Goal: Information Seeking & Learning: Learn about a topic

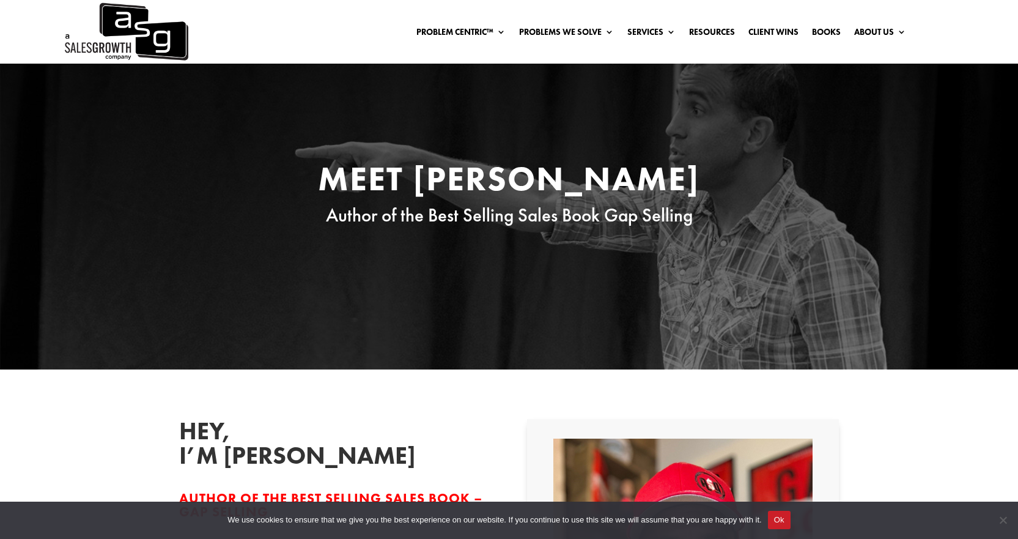
click at [146, 35] on img at bounding box center [125, 32] width 125 height 64
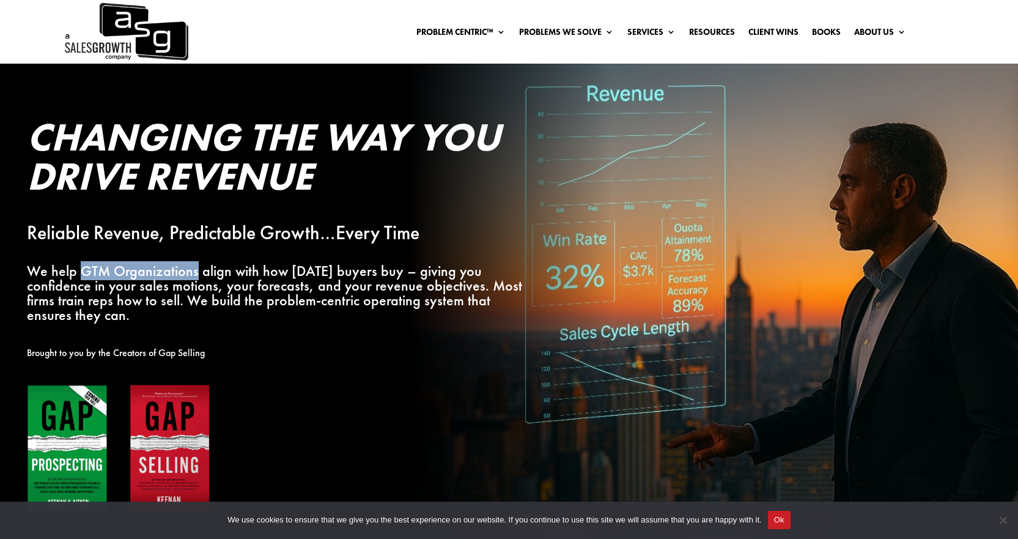
drag, startPoint x: 83, startPoint y: 265, endPoint x: 194, endPoint y: 272, distance: 111.5
click at [194, 272] on p "We help GTM Organizations align with how [DATE] buyers buy – giving you confide…" at bounding box center [276, 293] width 498 height 58
copy p "GTM Organizations"
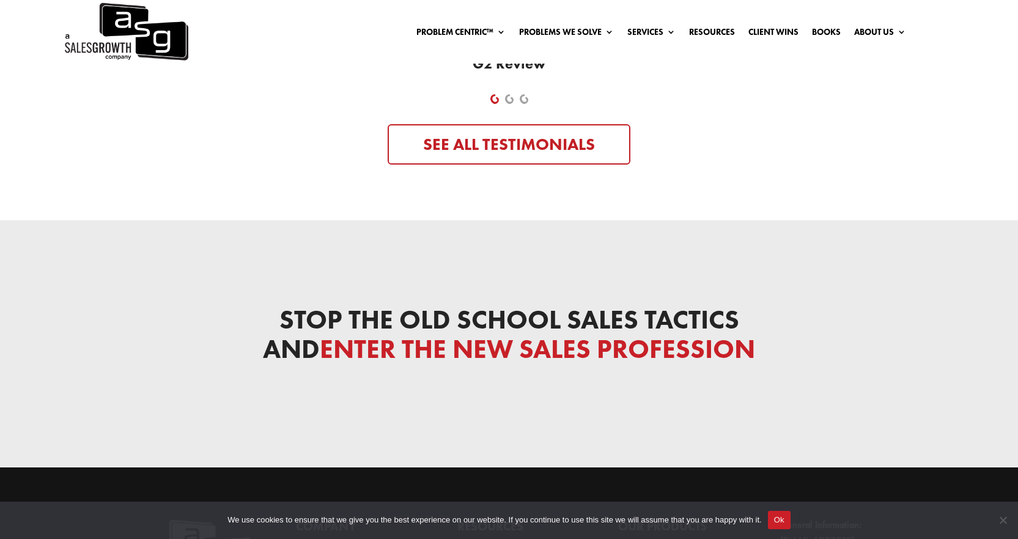
scroll to position [4056, 0]
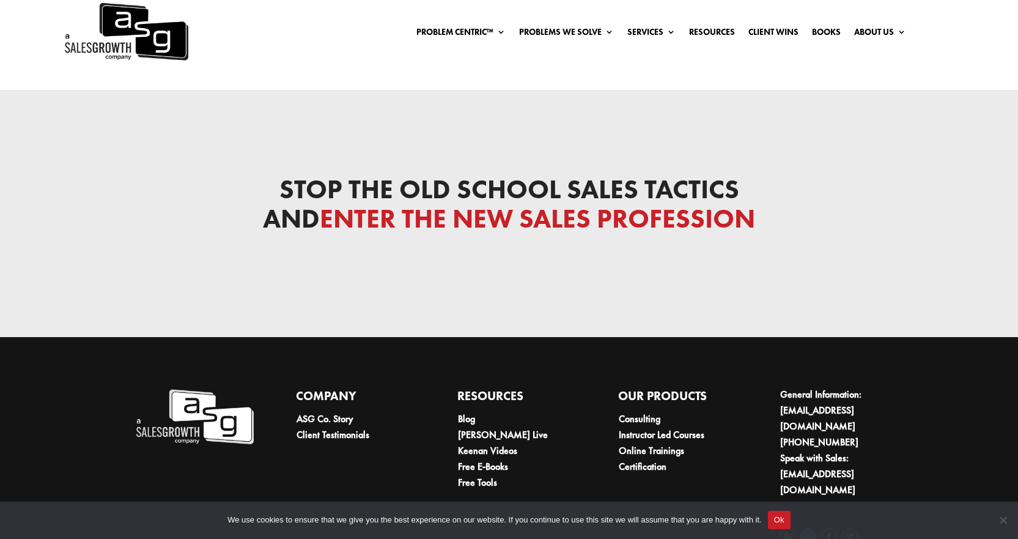
click at [811, 528] on link "Follow" at bounding box center [808, 536] width 16 height 16
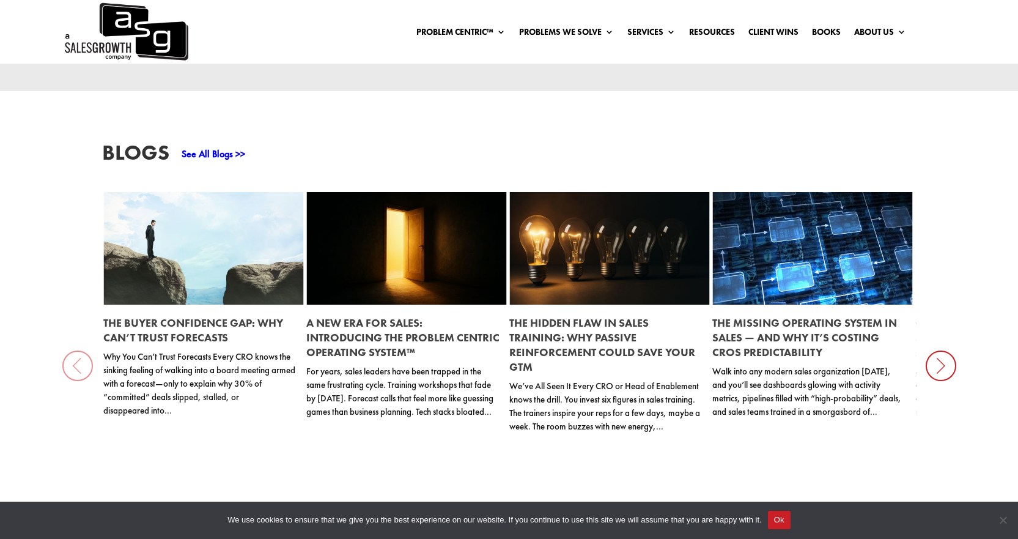
scroll to position [1345, 0]
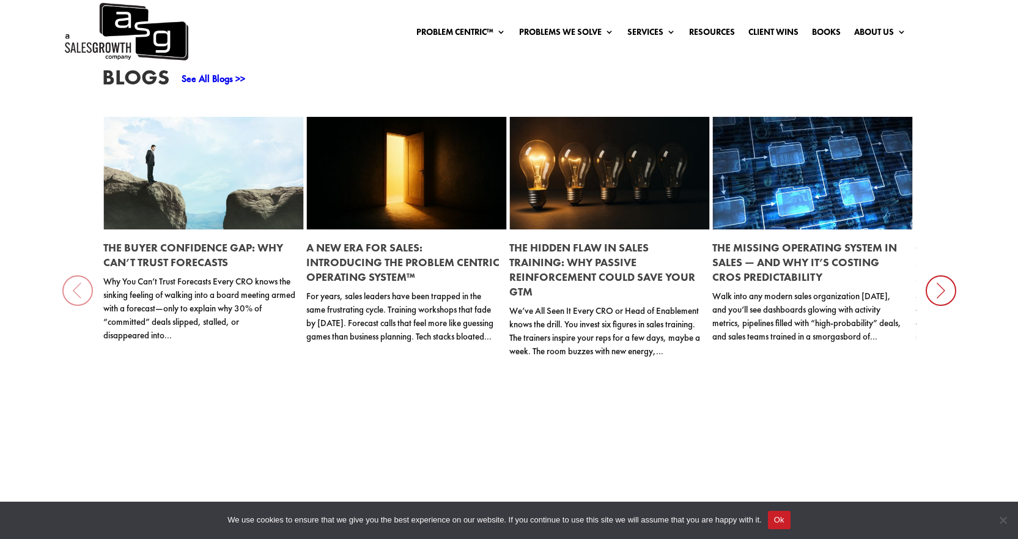
click at [242, 251] on link "The Buyer Confidence Gap: Why Can’t Trust Forecasts" at bounding box center [193, 254] width 180 height 29
